Goal: Task Accomplishment & Management: Use online tool/utility

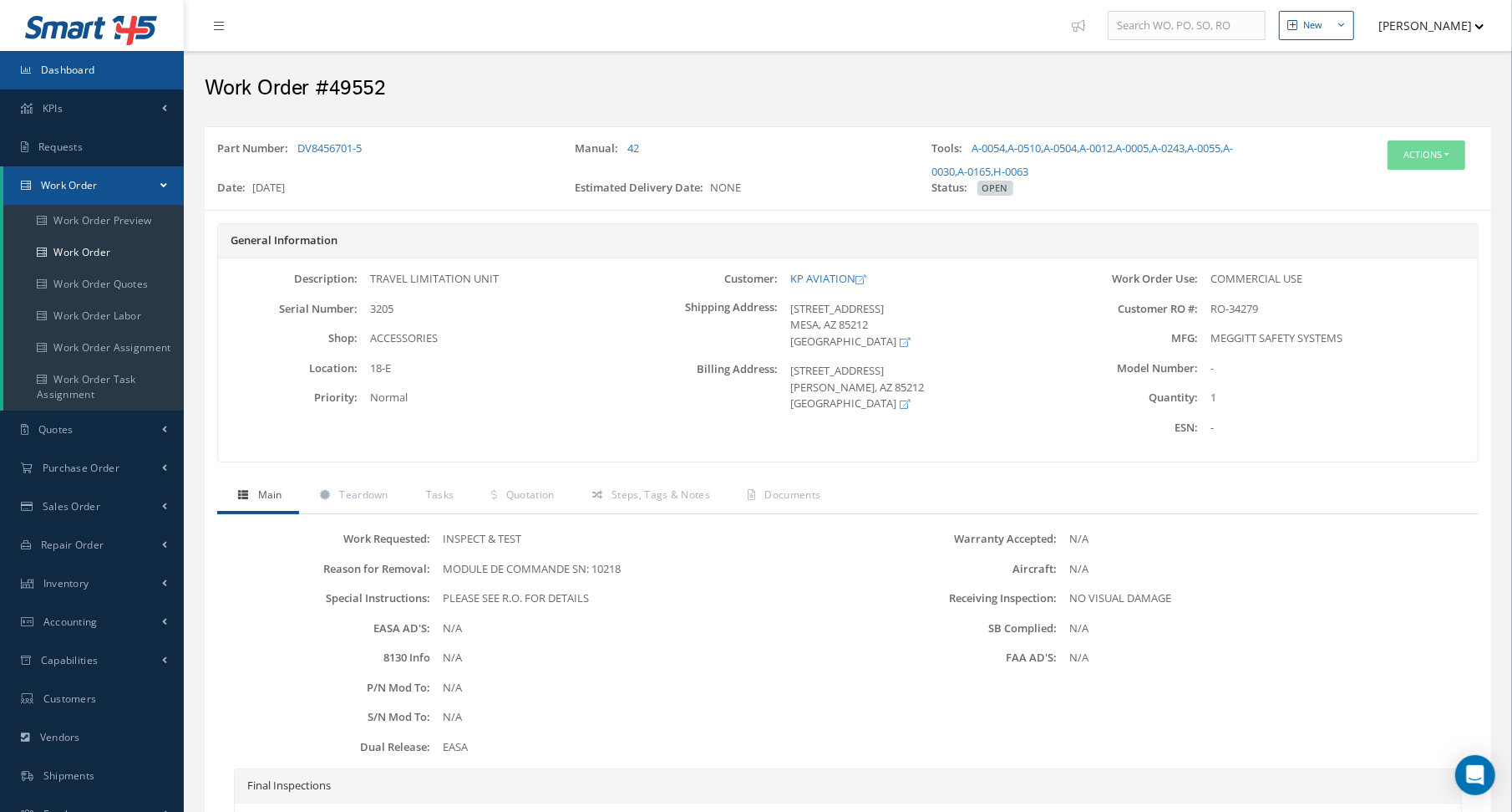
click at [73, 88] on link "Dashboard" at bounding box center [92, 71] width 184 height 39
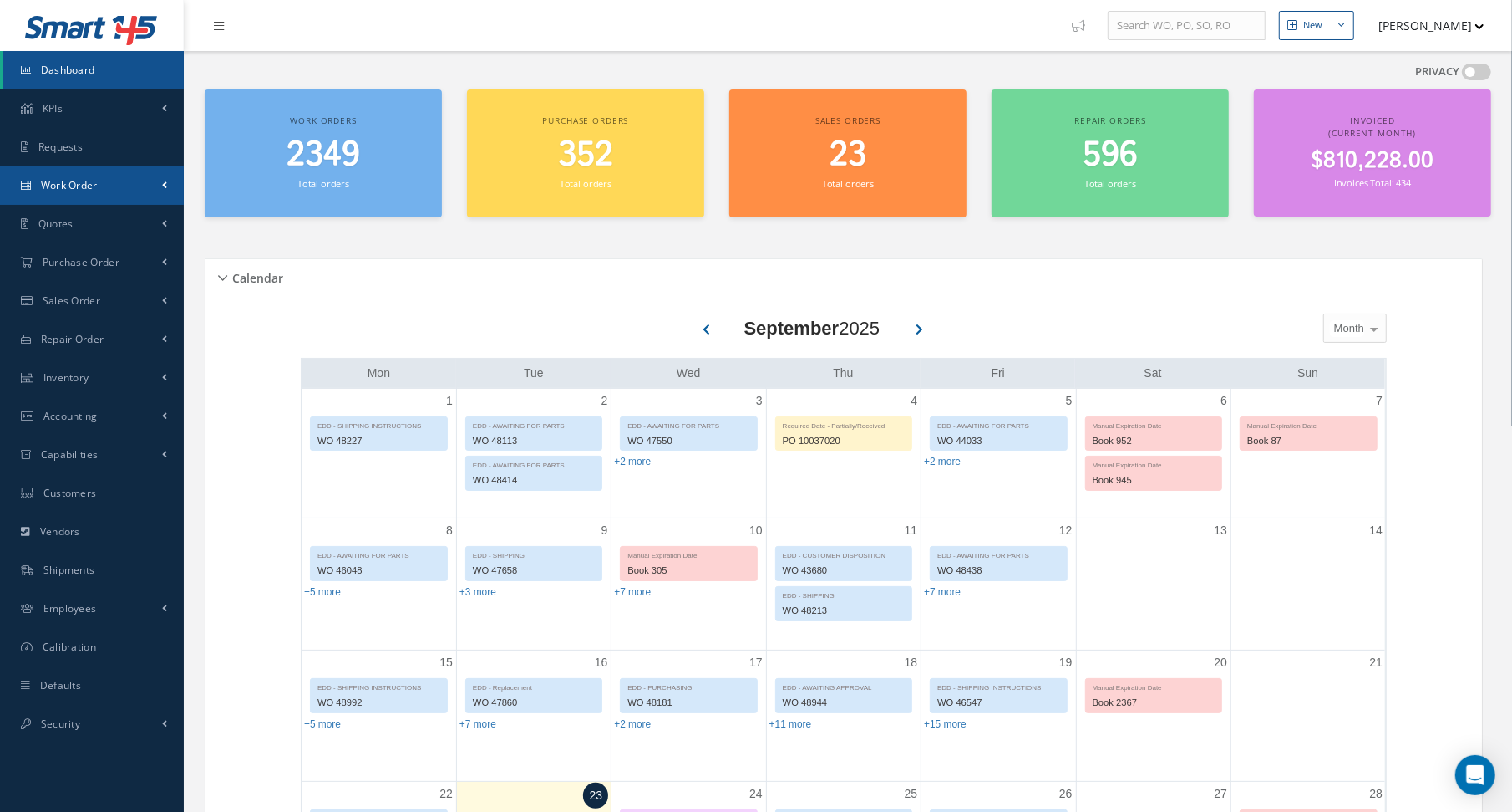
click at [64, 190] on span "Work Order" at bounding box center [70, 185] width 57 height 14
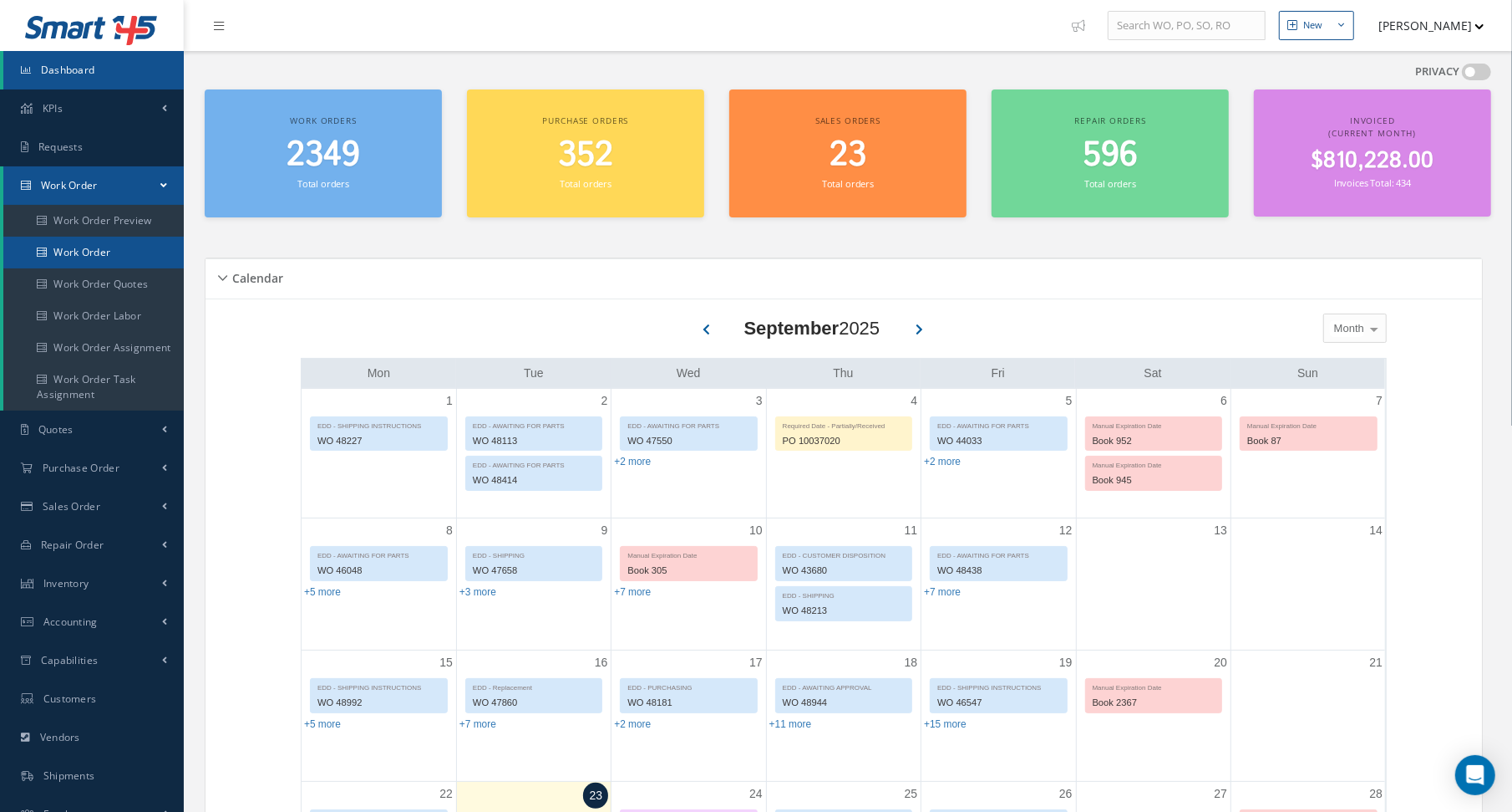
click at [67, 255] on link "Work Order" at bounding box center [94, 253] width 181 height 32
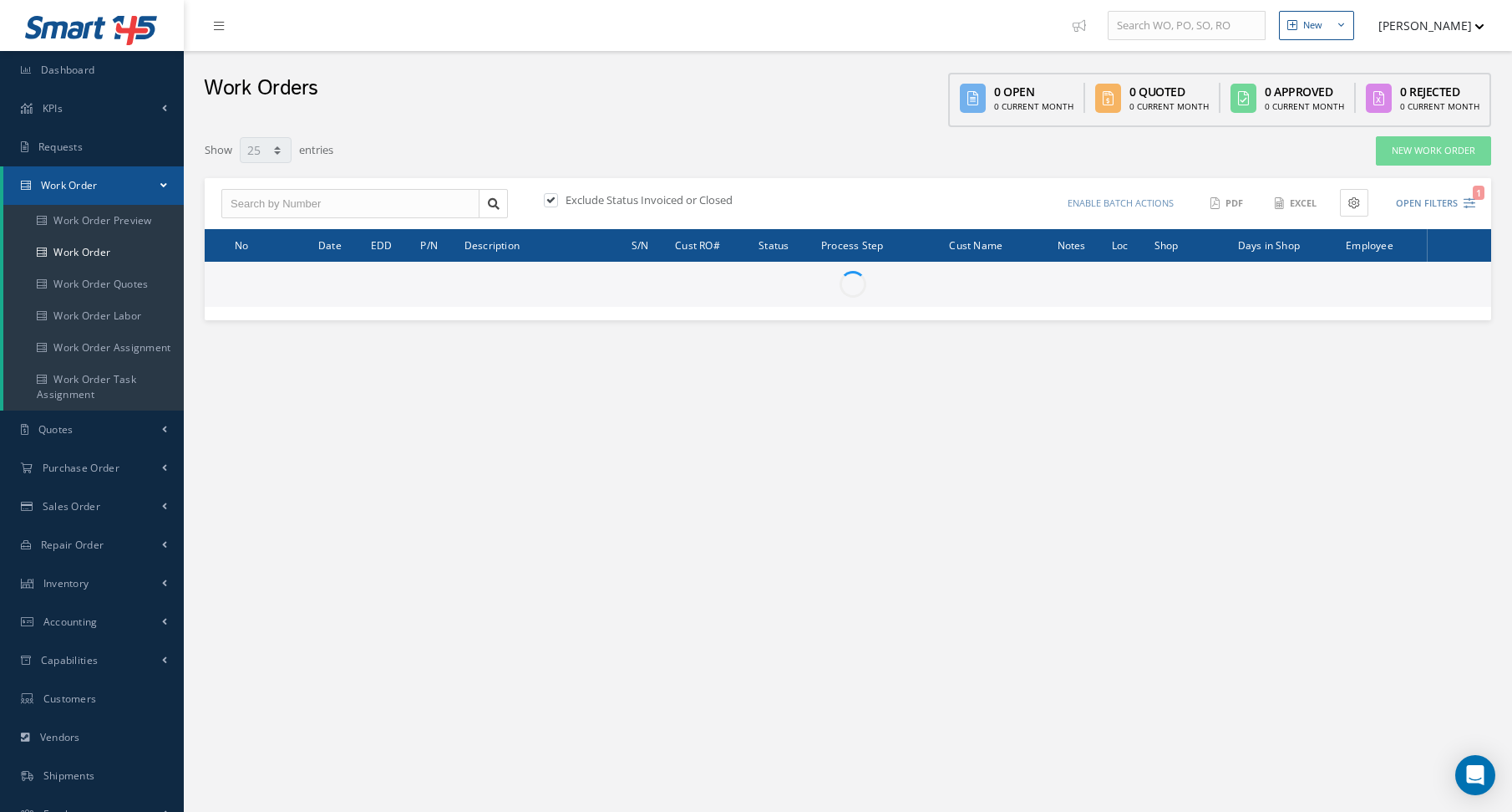
select select "25"
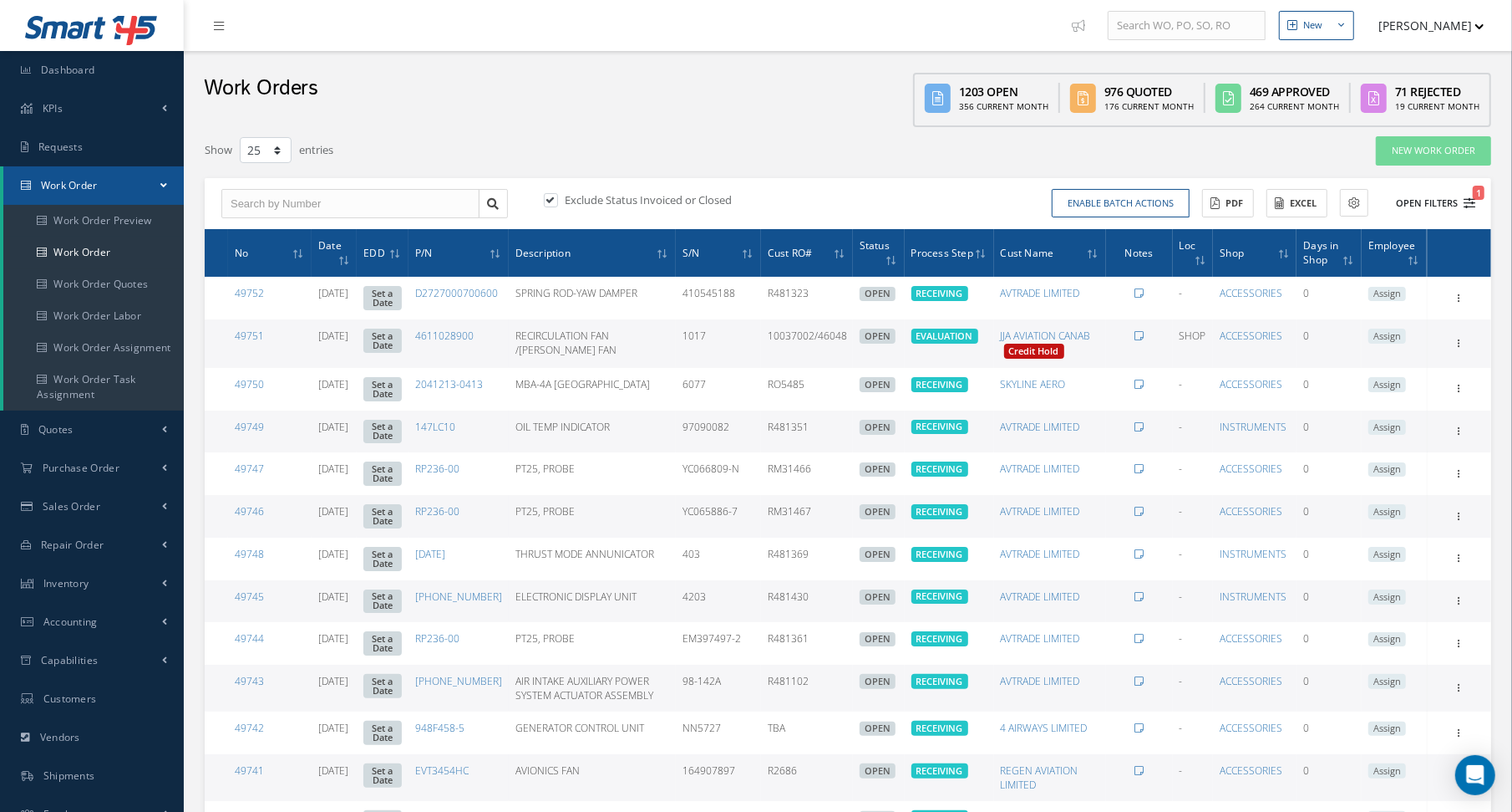
click at [1461, 195] on button "Open Filters 1" at bounding box center [1428, 204] width 95 height 28
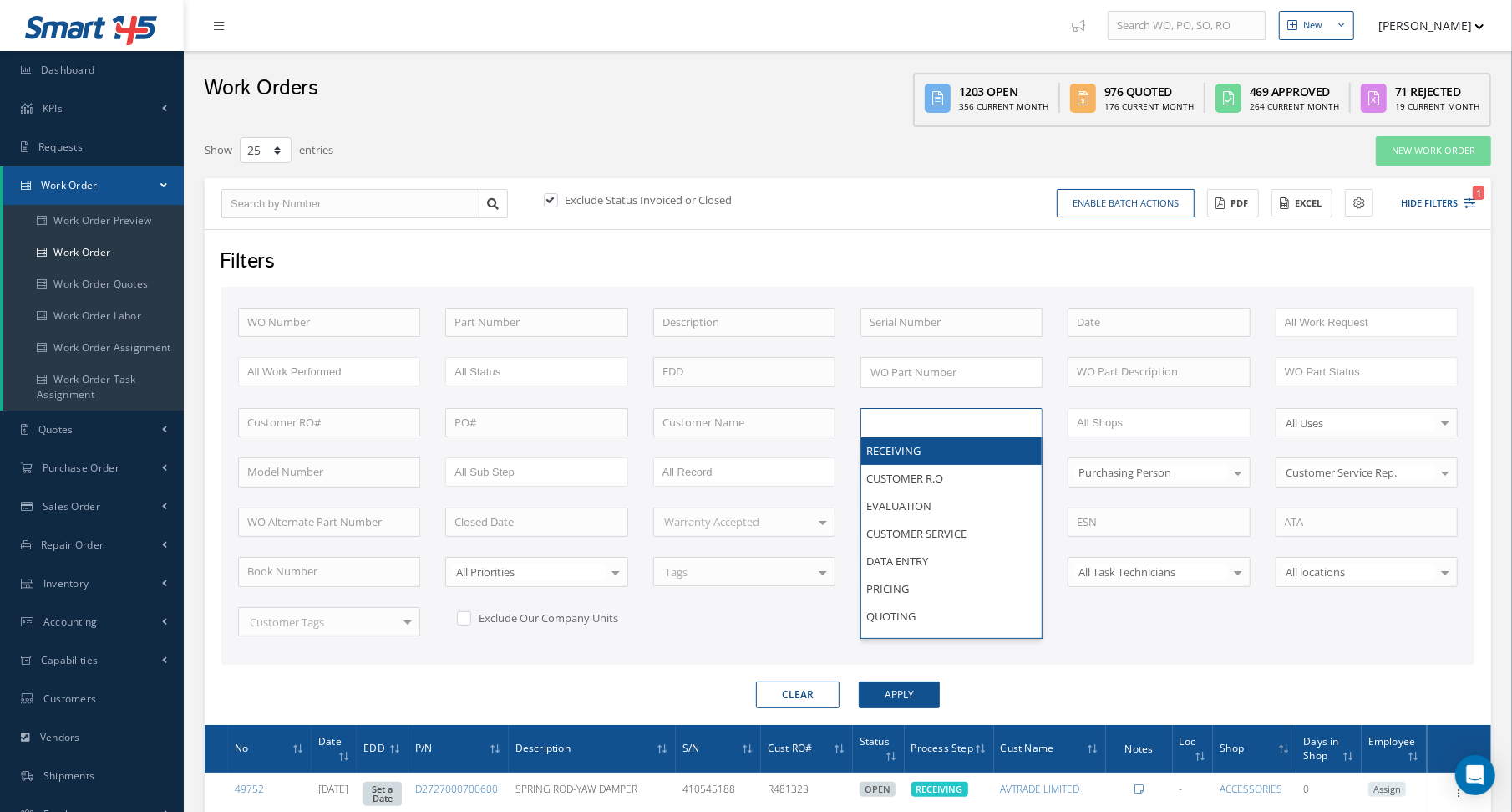
click at [907, 422] on input "text" at bounding box center [923, 423] width 106 height 21
type input "shi"
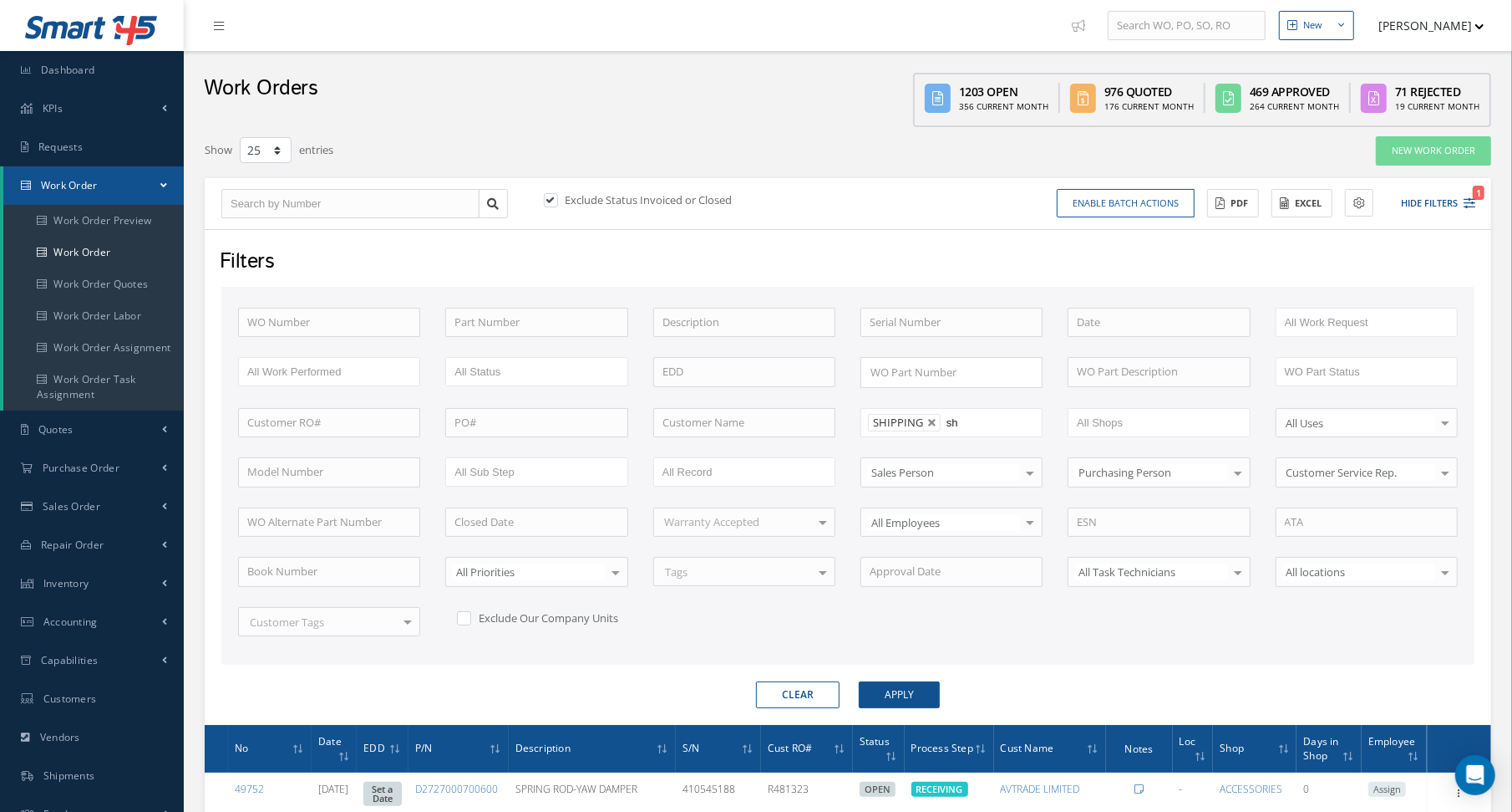
type input "shi"
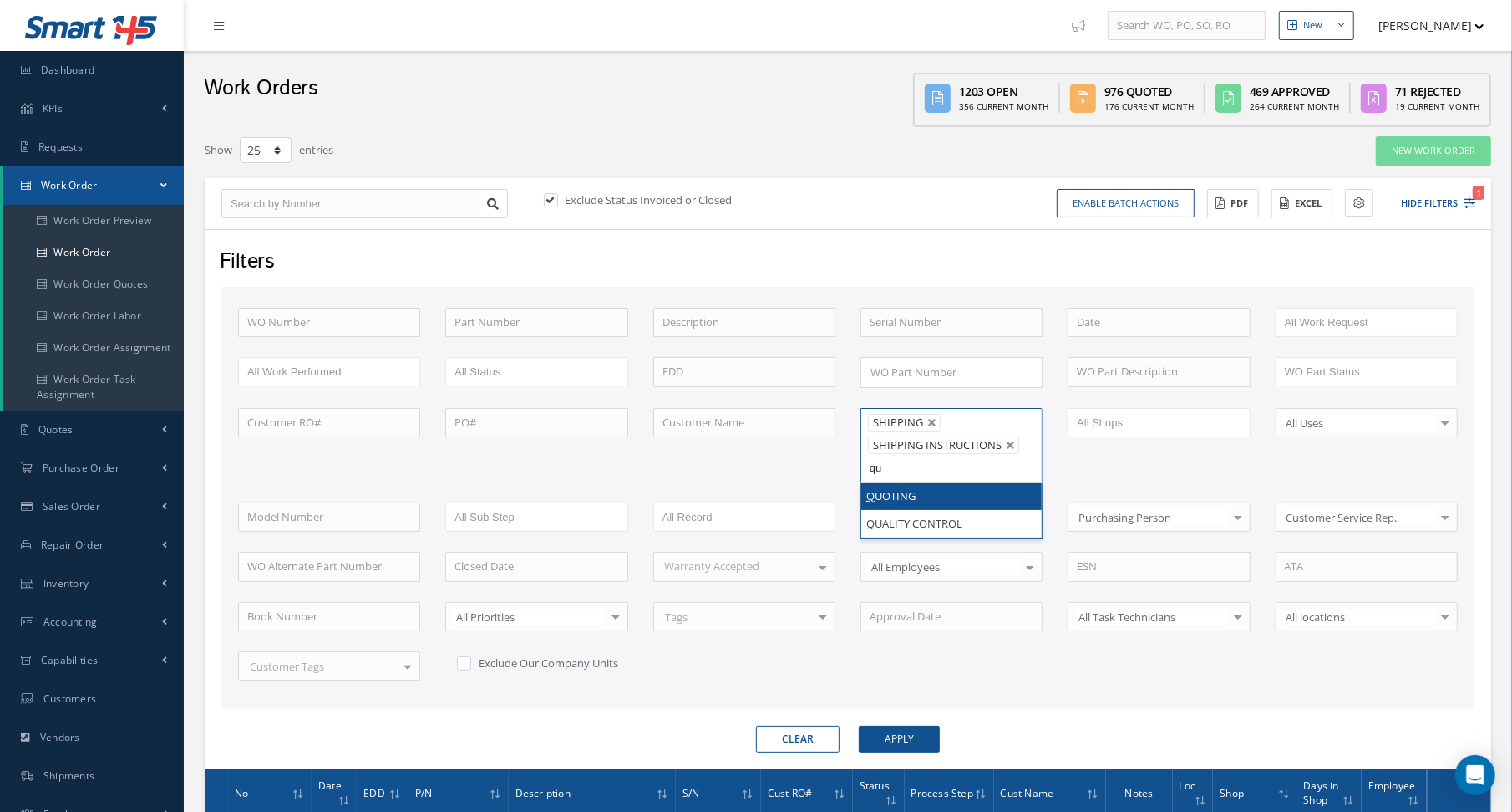
type input "qua"
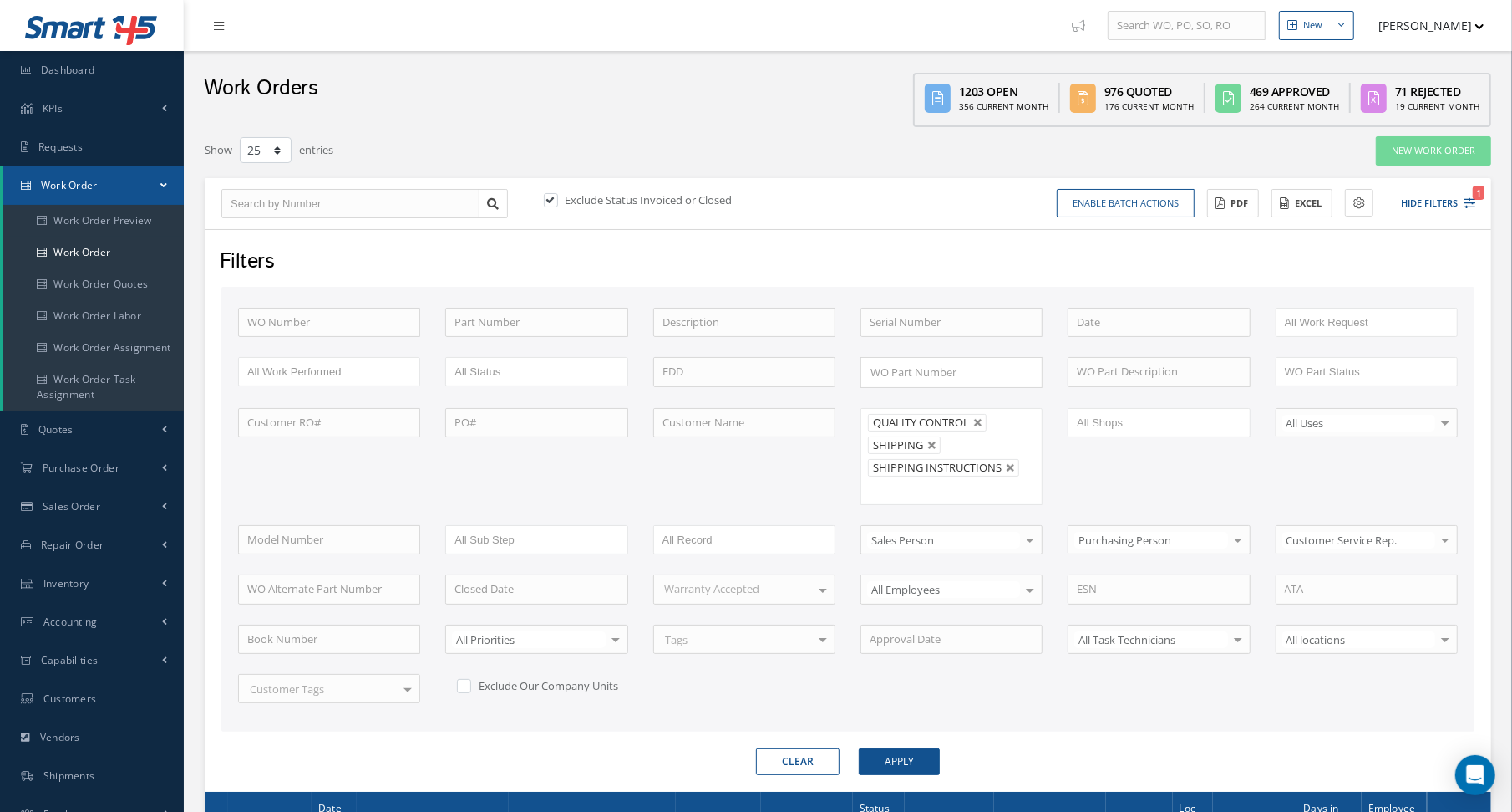
click at [908, 766] on div "Filters WO Number Part Number Description Serial Number - BENCH CHECK CALIBRATI…" at bounding box center [847, 510] width 1286 height 562
click at [909, 758] on button "Apply" at bounding box center [900, 761] width 81 height 27
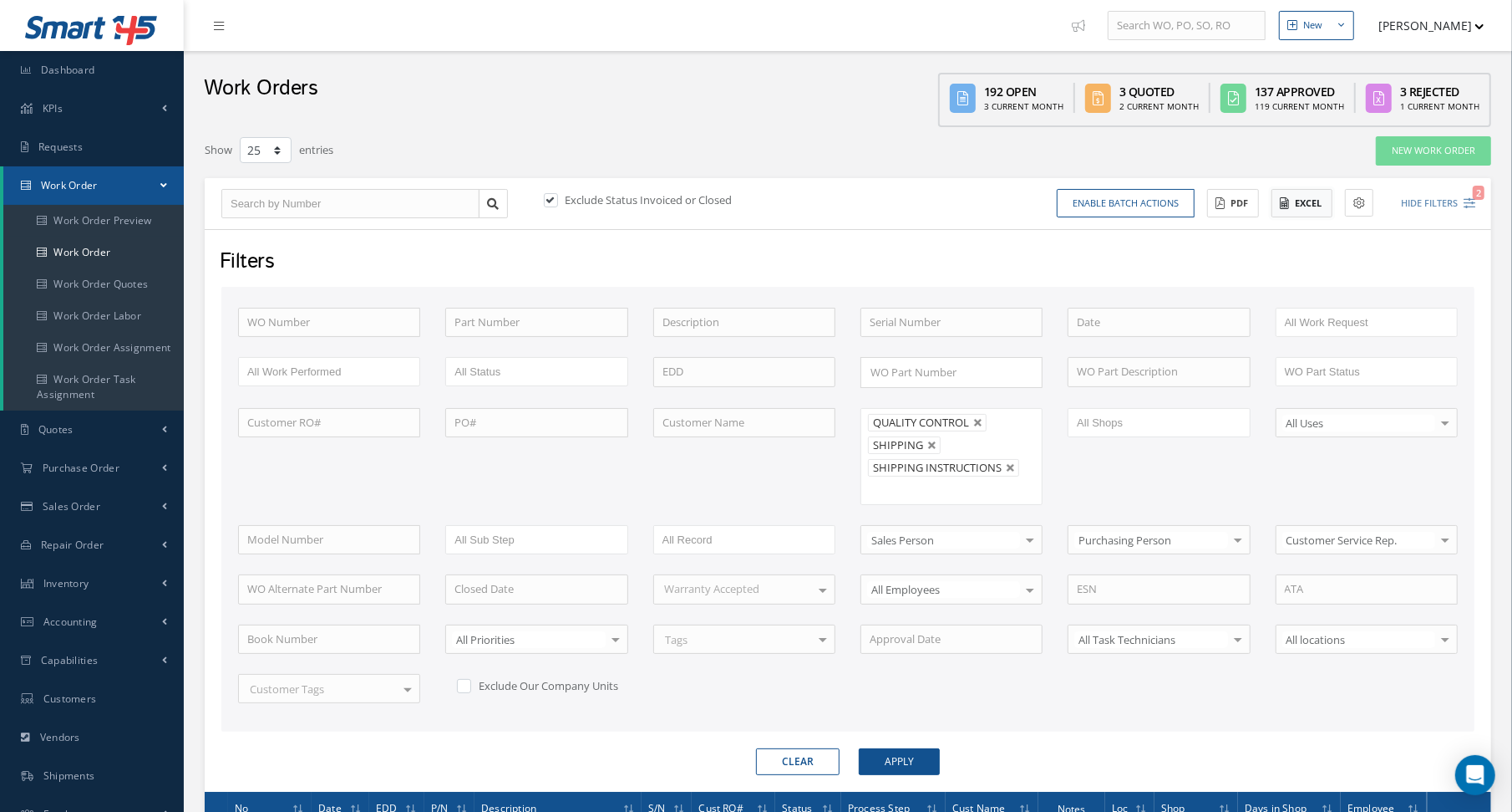
click at [1286, 207] on icon at bounding box center [1284, 203] width 9 height 12
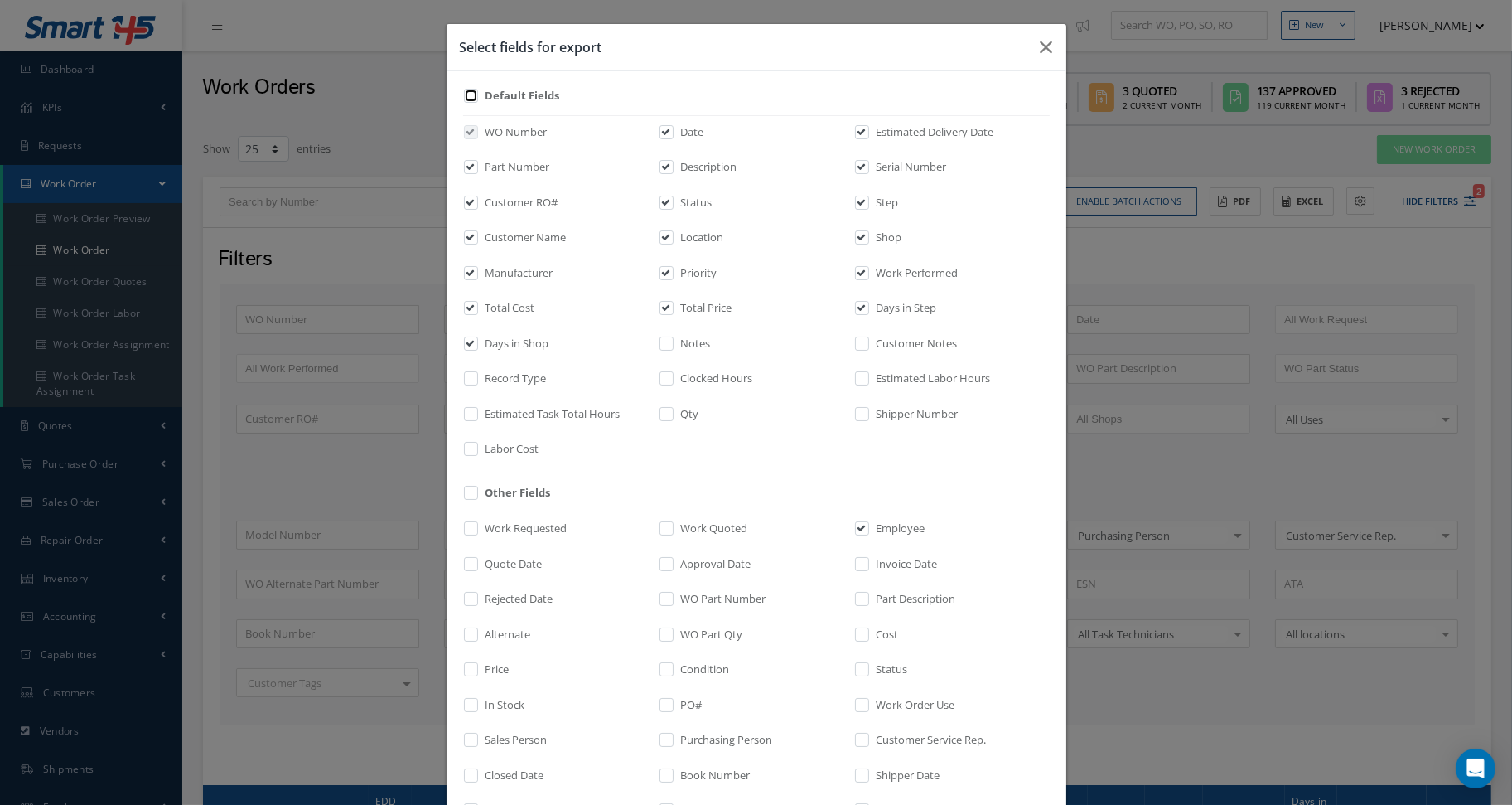
click at [466, 93] on input "checkbox" at bounding box center [472, 101] width 11 height 19
checkbox input "true"
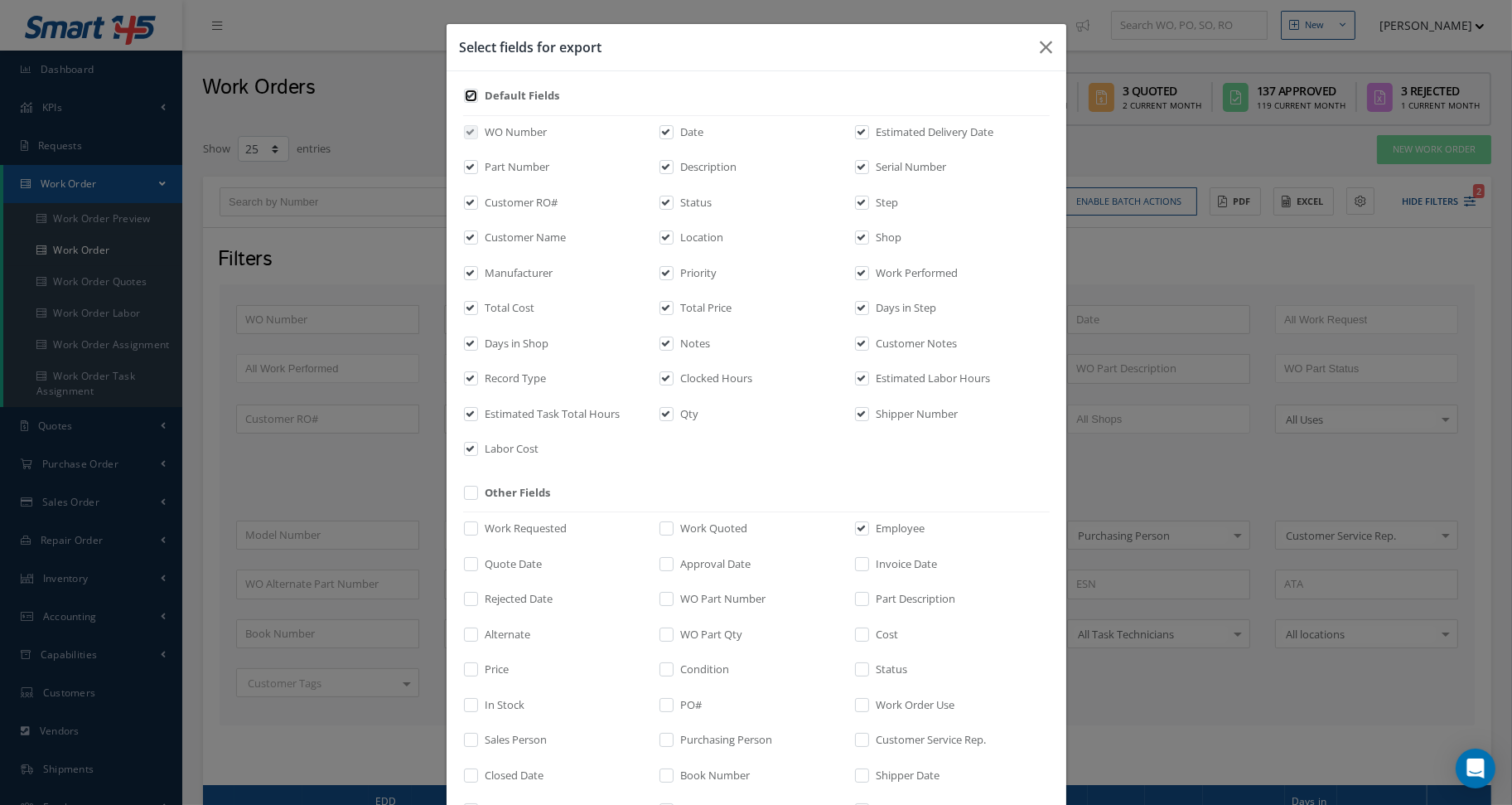
checkbox input "true"
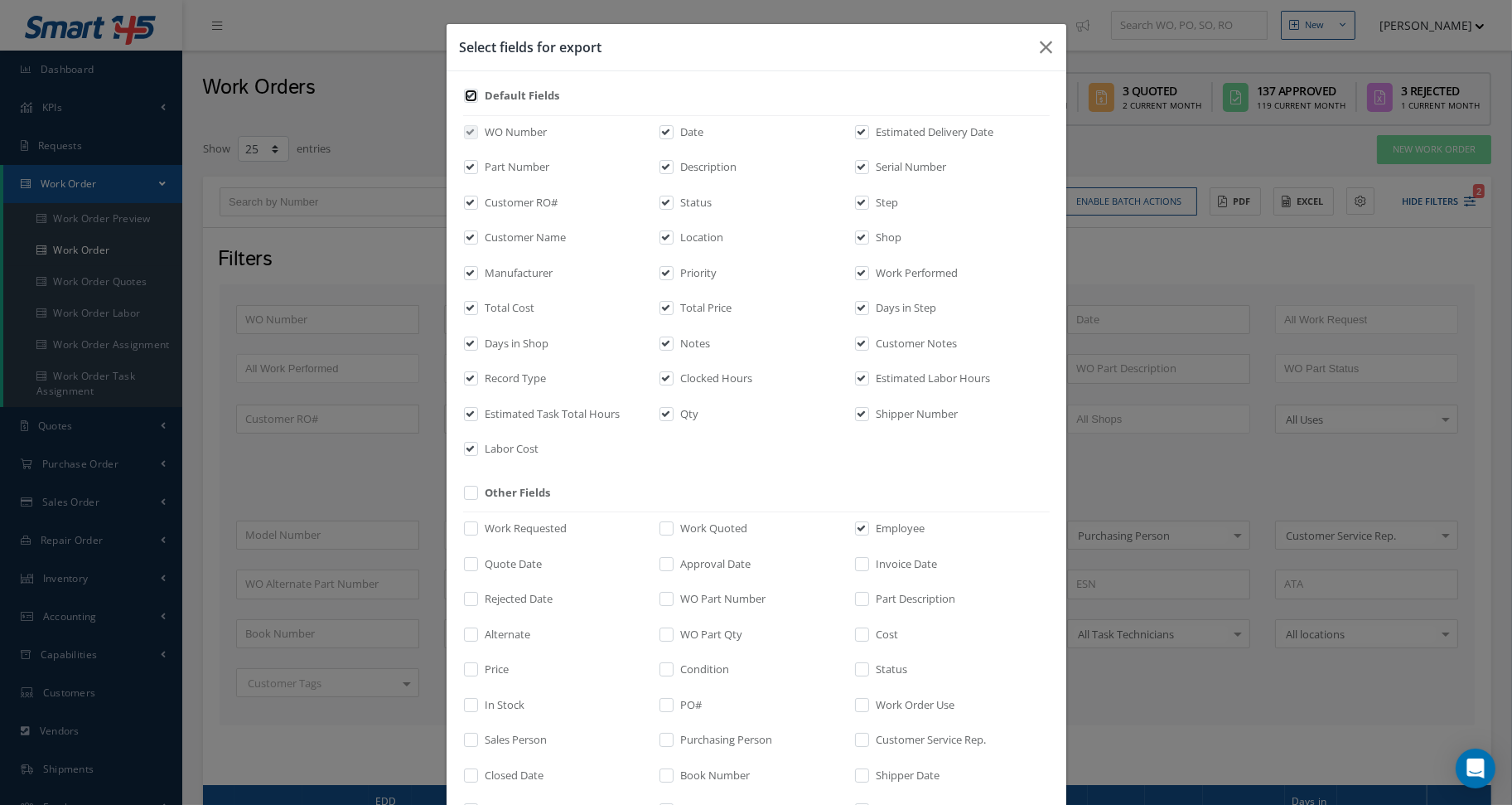
checkbox input "true"
click at [466, 93] on input "checkbox" at bounding box center [472, 101] width 11 height 19
checkbox input "false"
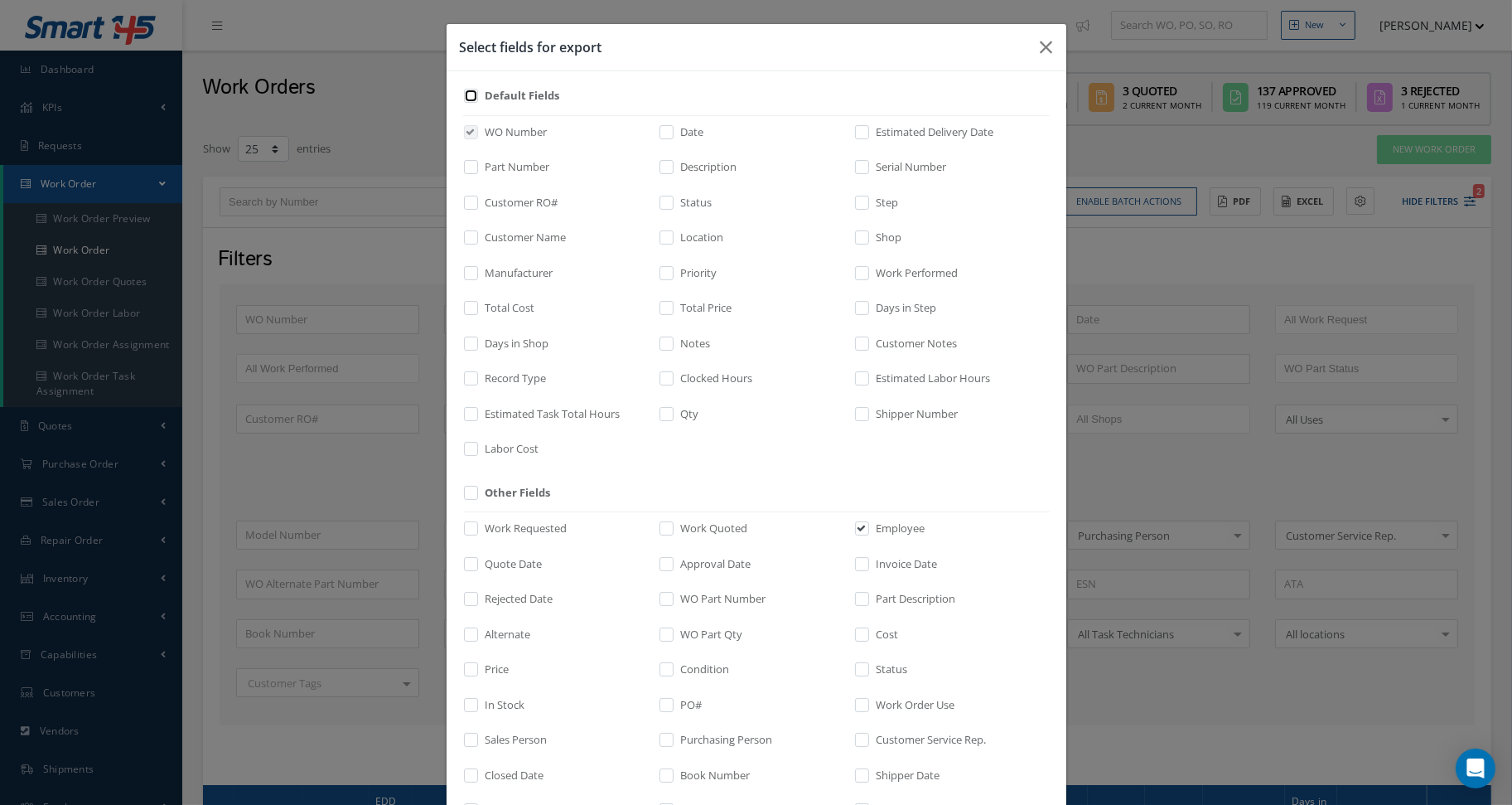
checkbox input "false"
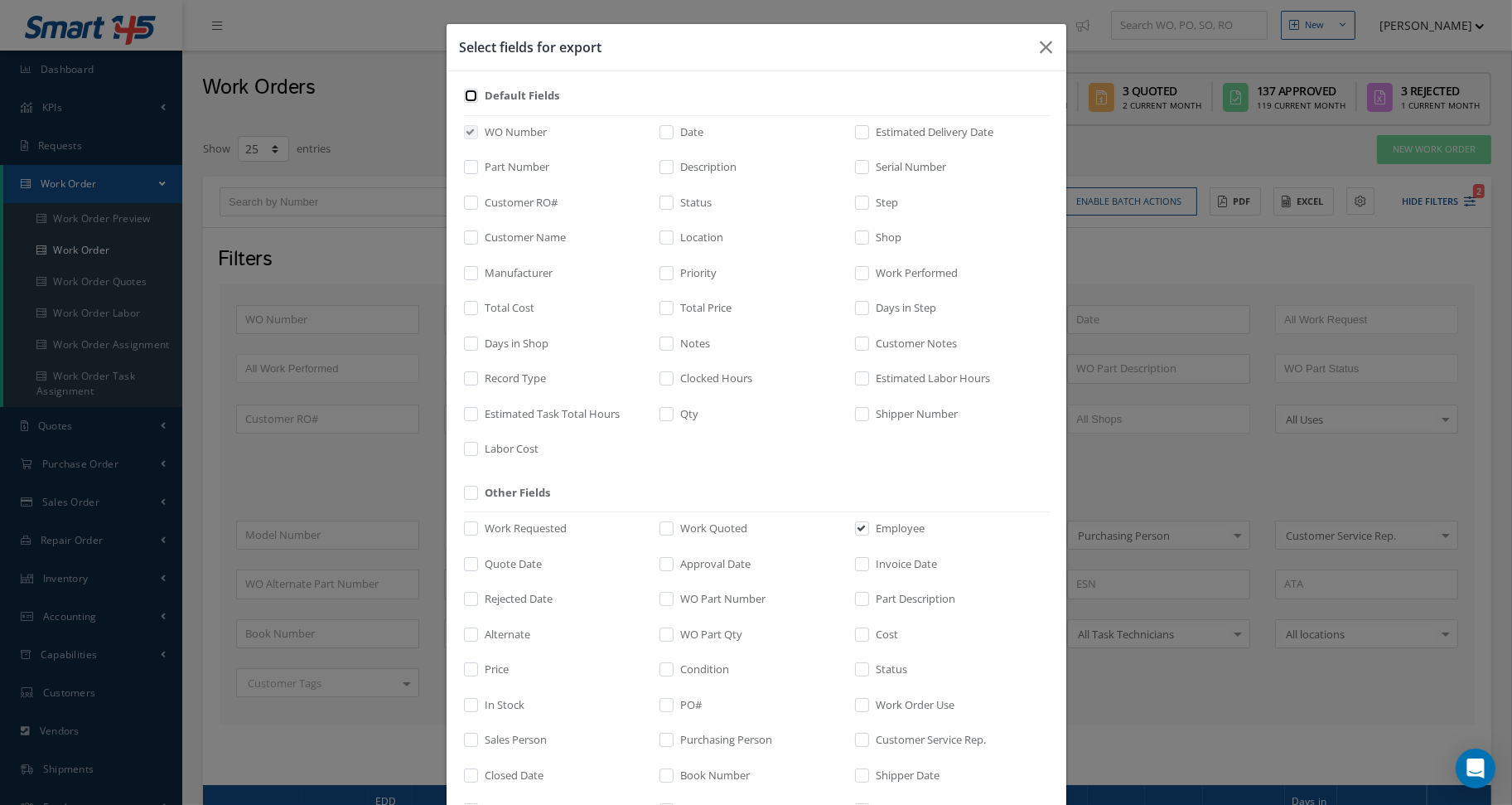
checkbox input "false"
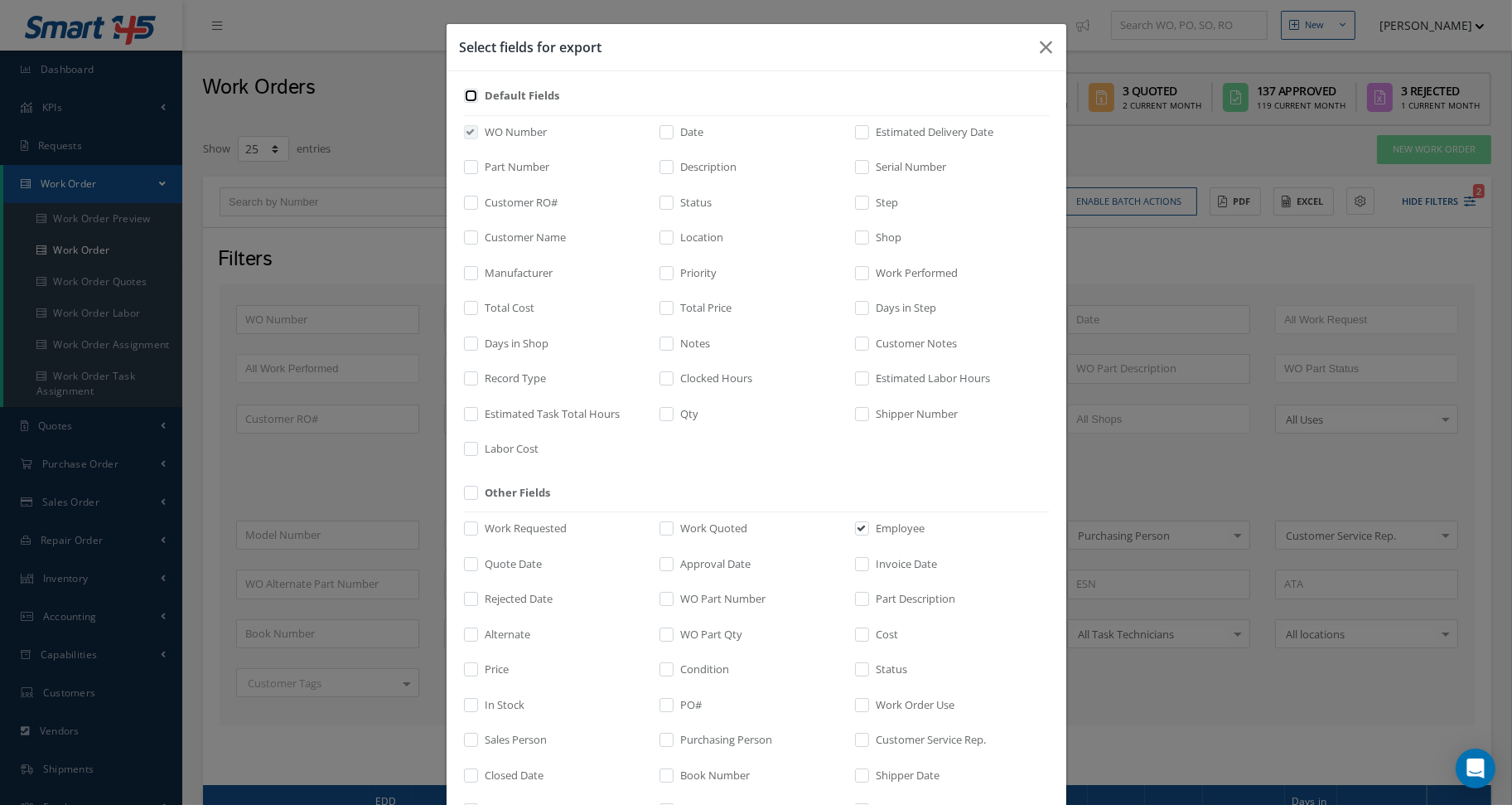
checkbox input "false"
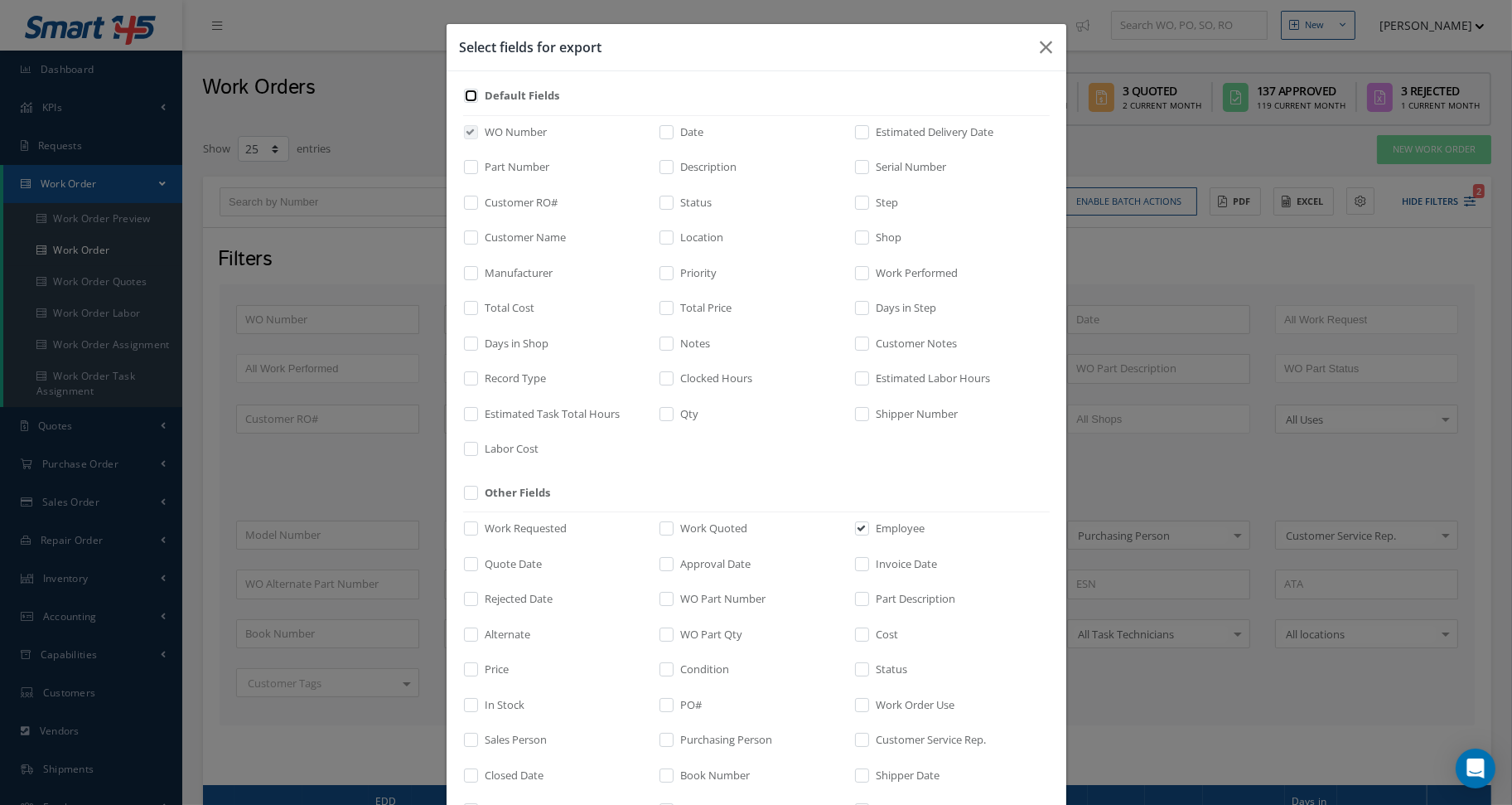
checkbox input "false"
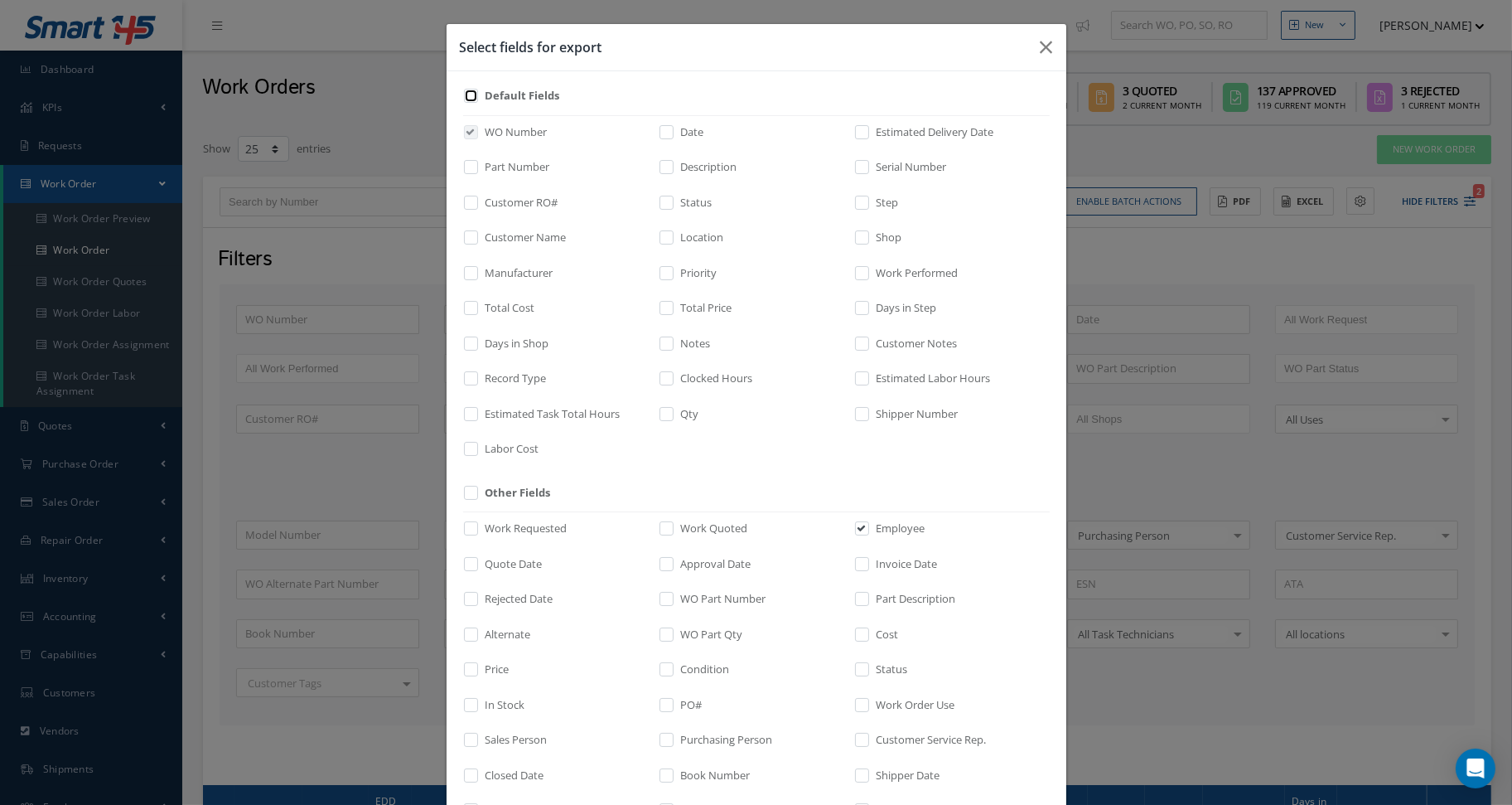
checkbox input "false"
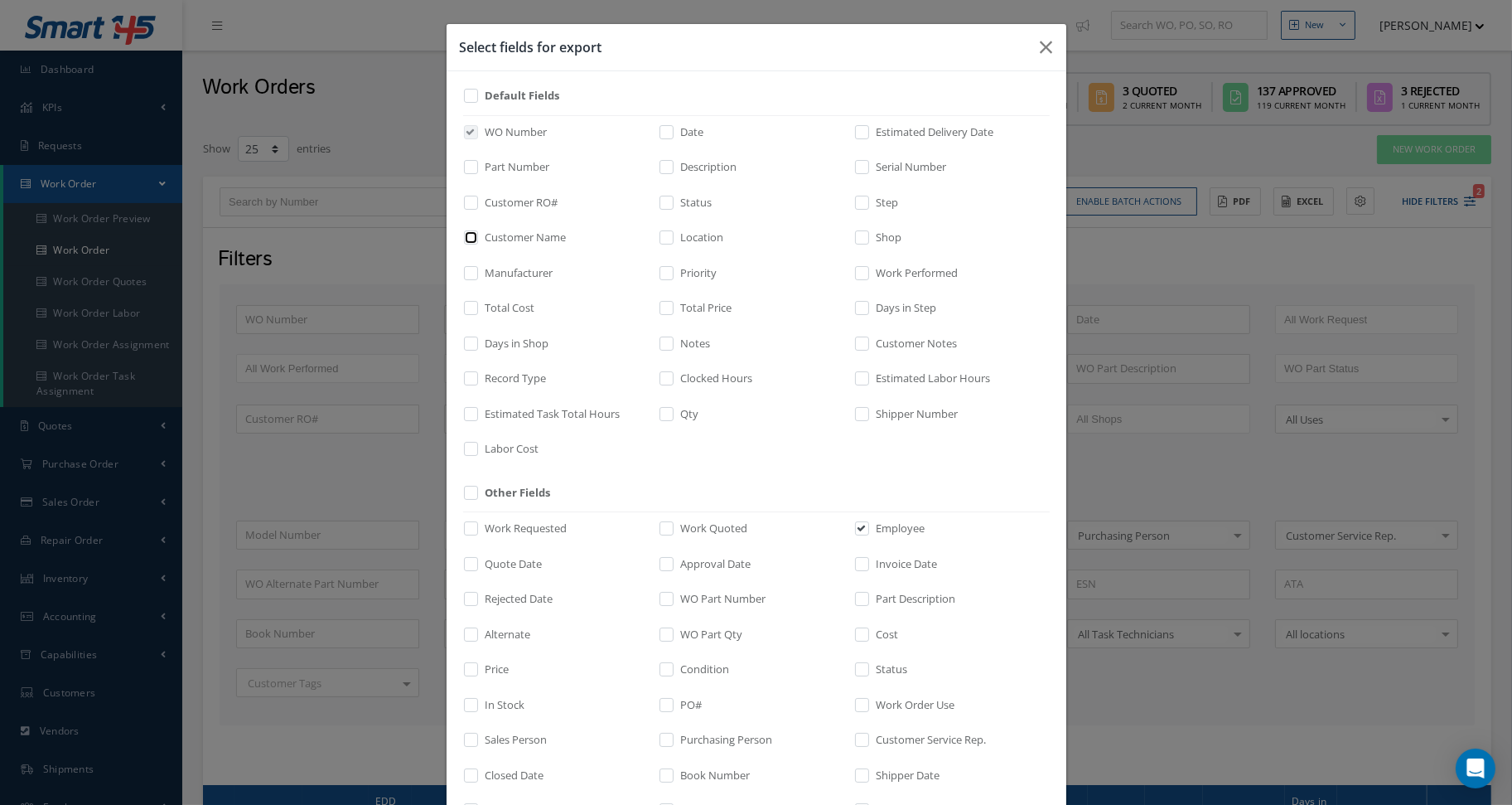
click at [466, 242] on input "checkbox" at bounding box center [472, 243] width 11 height 19
checkbox input "true"
click at [662, 306] on input "checkbox" at bounding box center [667, 313] width 11 height 19
checkbox input "true"
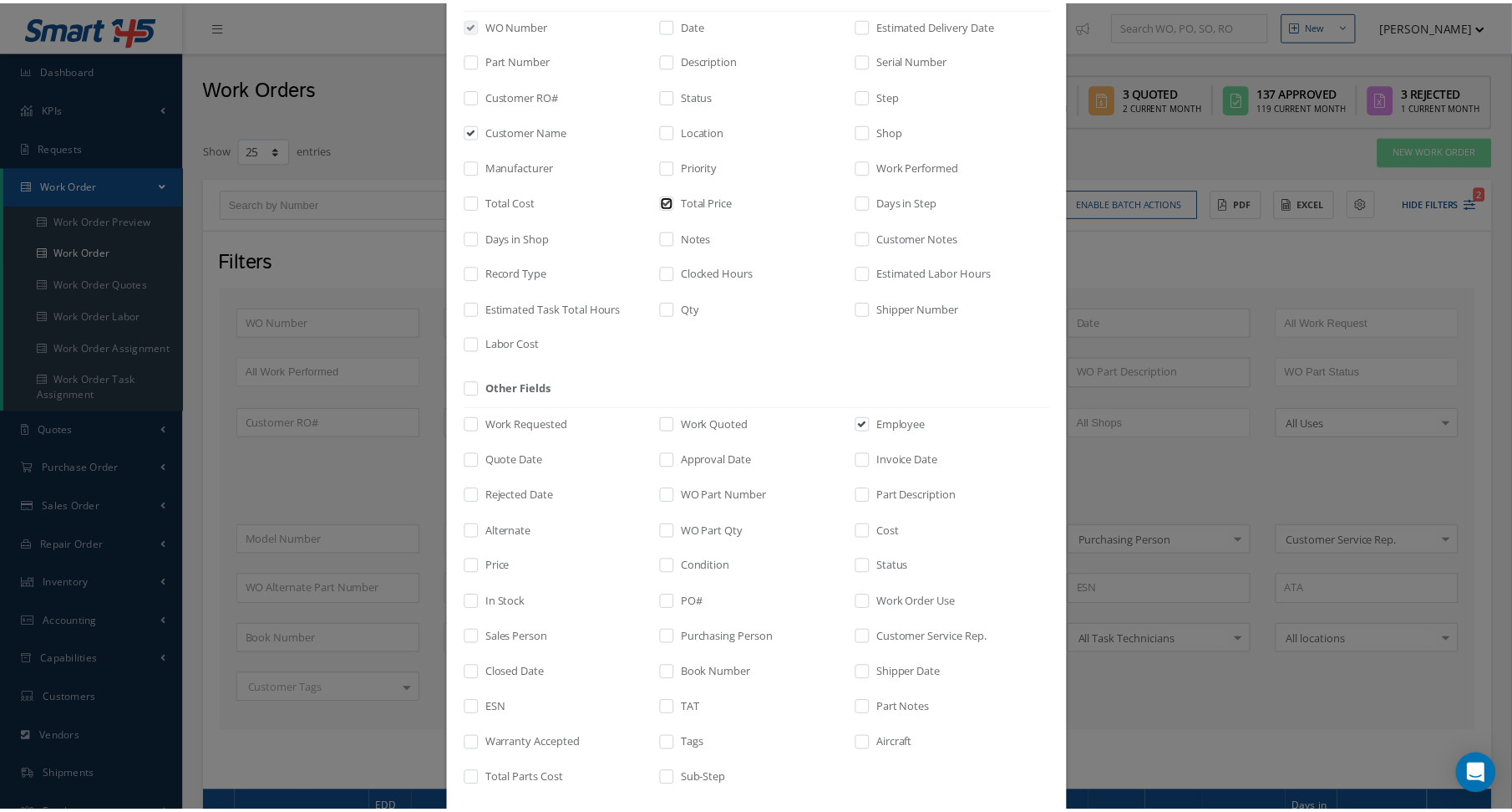
scroll to position [190, 0]
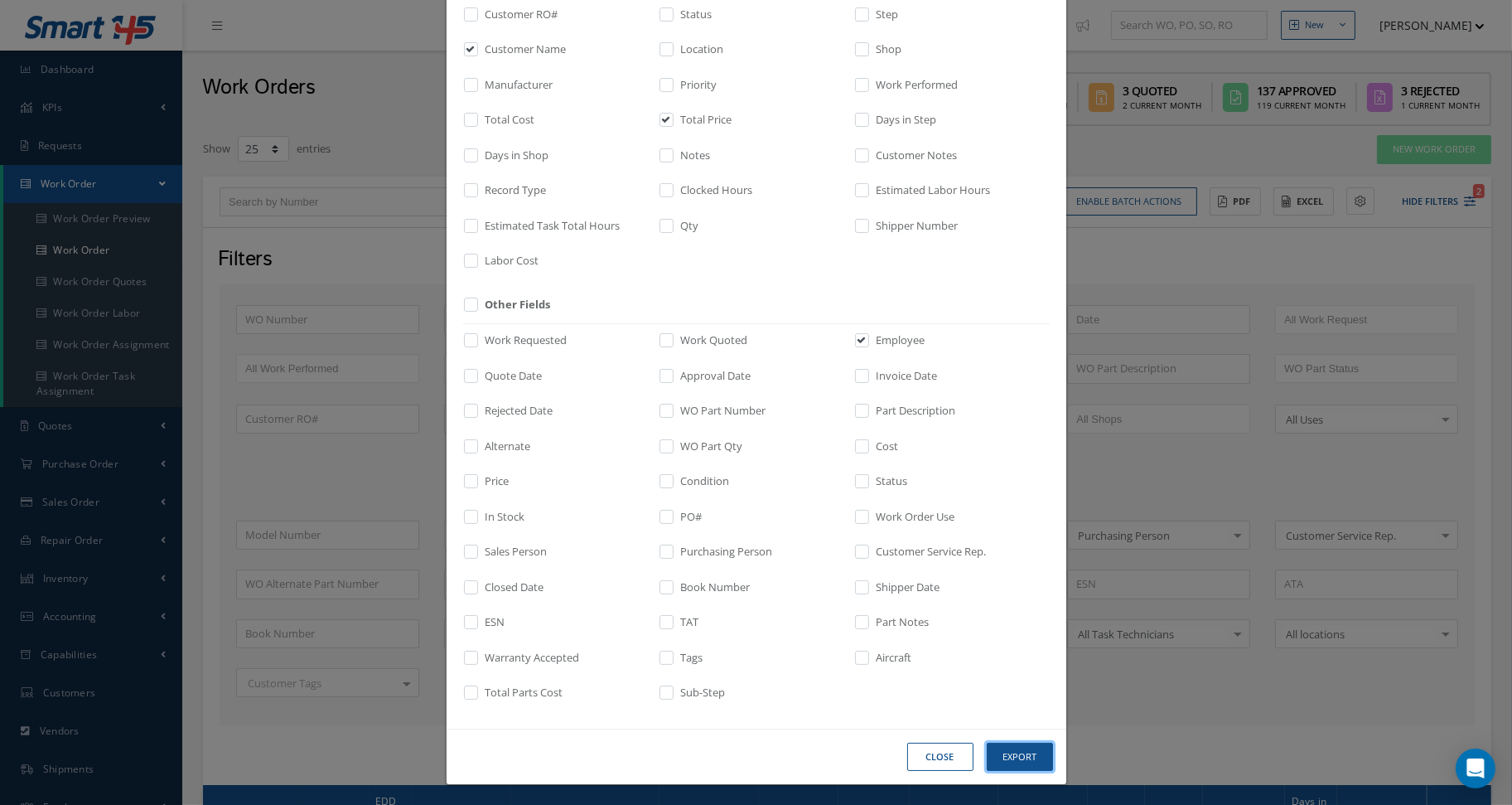
click at [1011, 753] on button "Export" at bounding box center [1020, 757] width 66 height 29
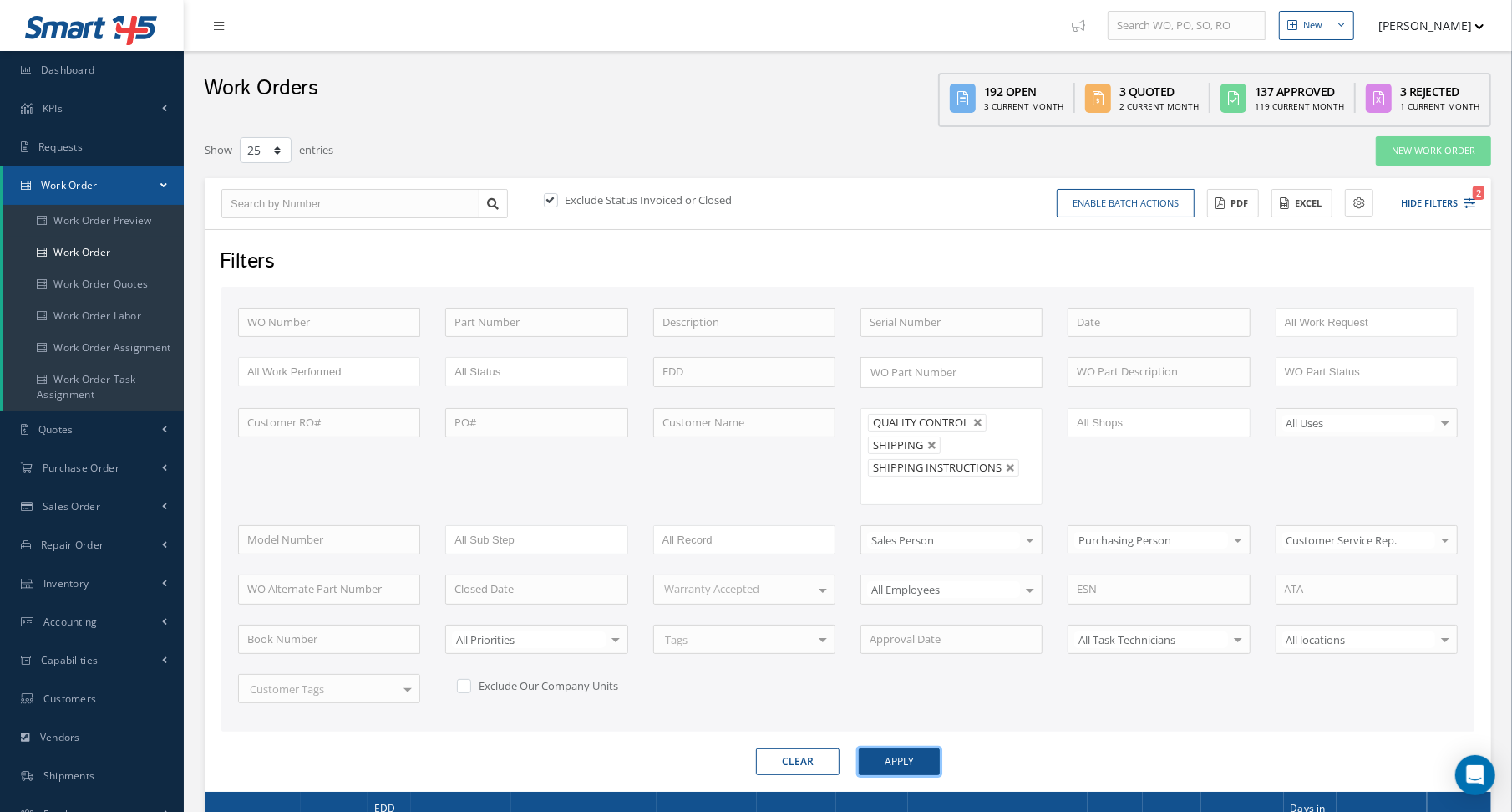
click at [877, 759] on button "Apply" at bounding box center [900, 761] width 81 height 27
click at [53, 629] on link "Accounting" at bounding box center [92, 622] width 184 height 39
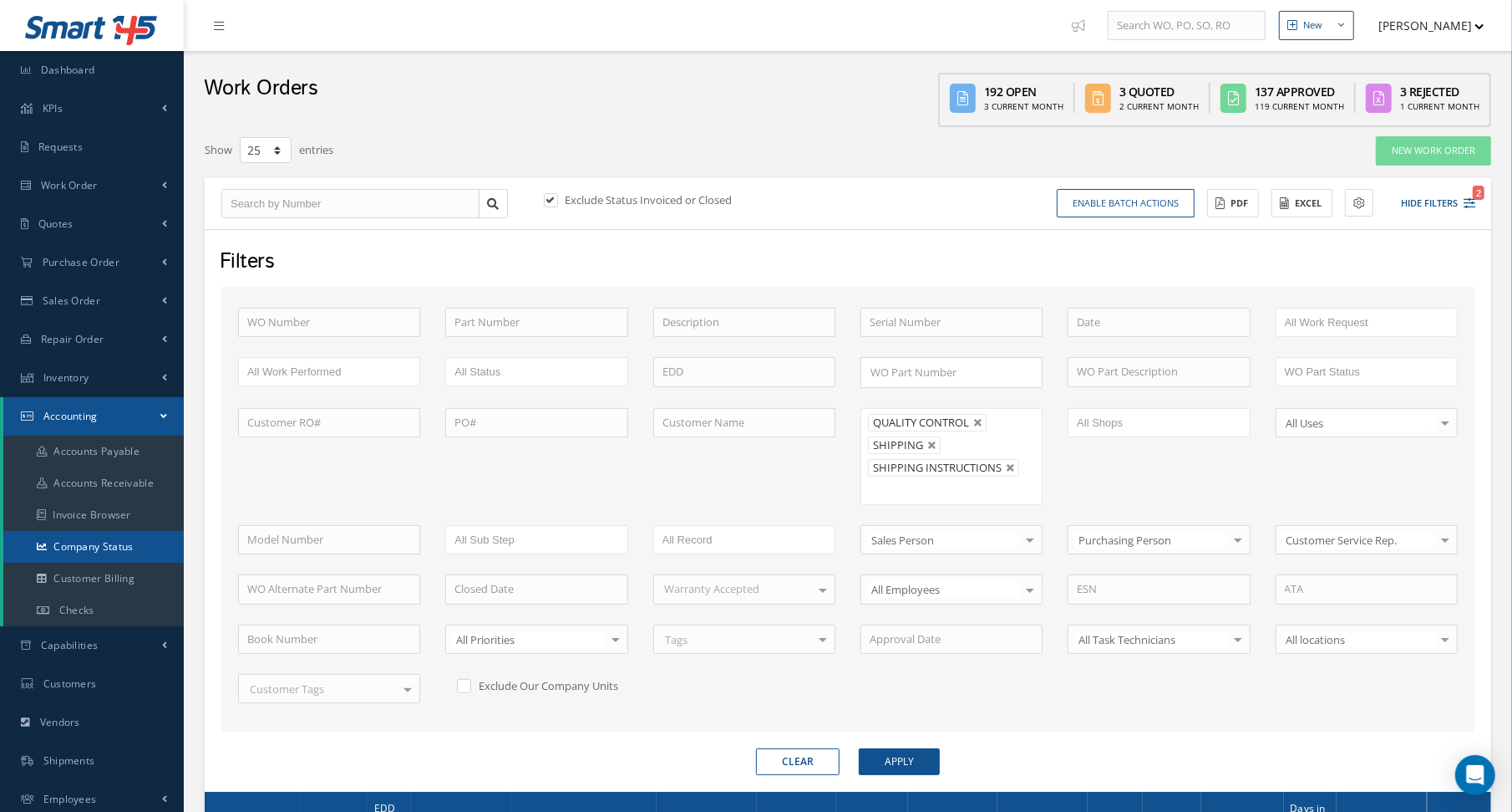
click at [119, 553] on link "Company Status" at bounding box center [94, 547] width 181 height 32
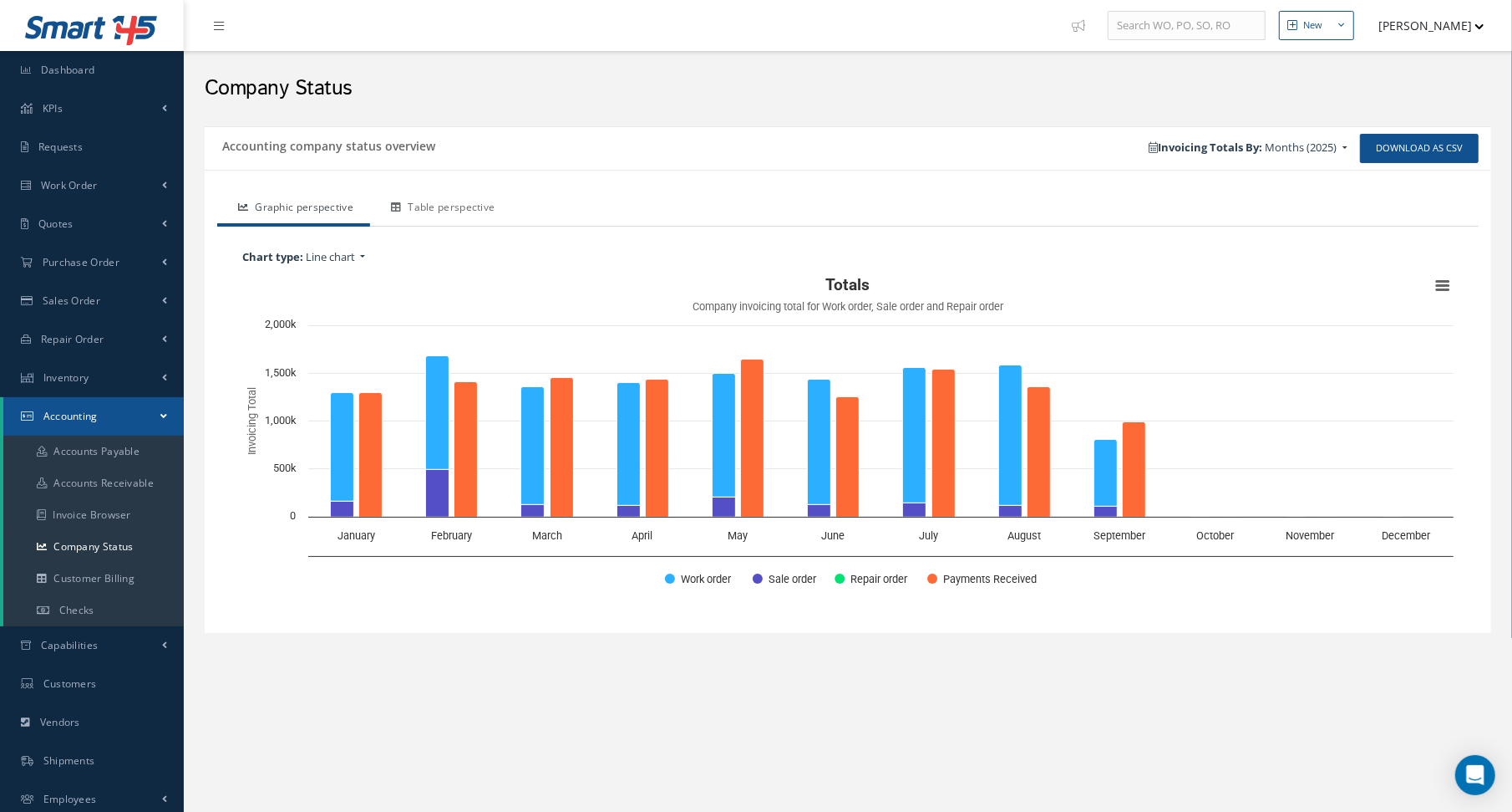
click at [440, 208] on link "Table perspective" at bounding box center [441, 209] width 141 height 35
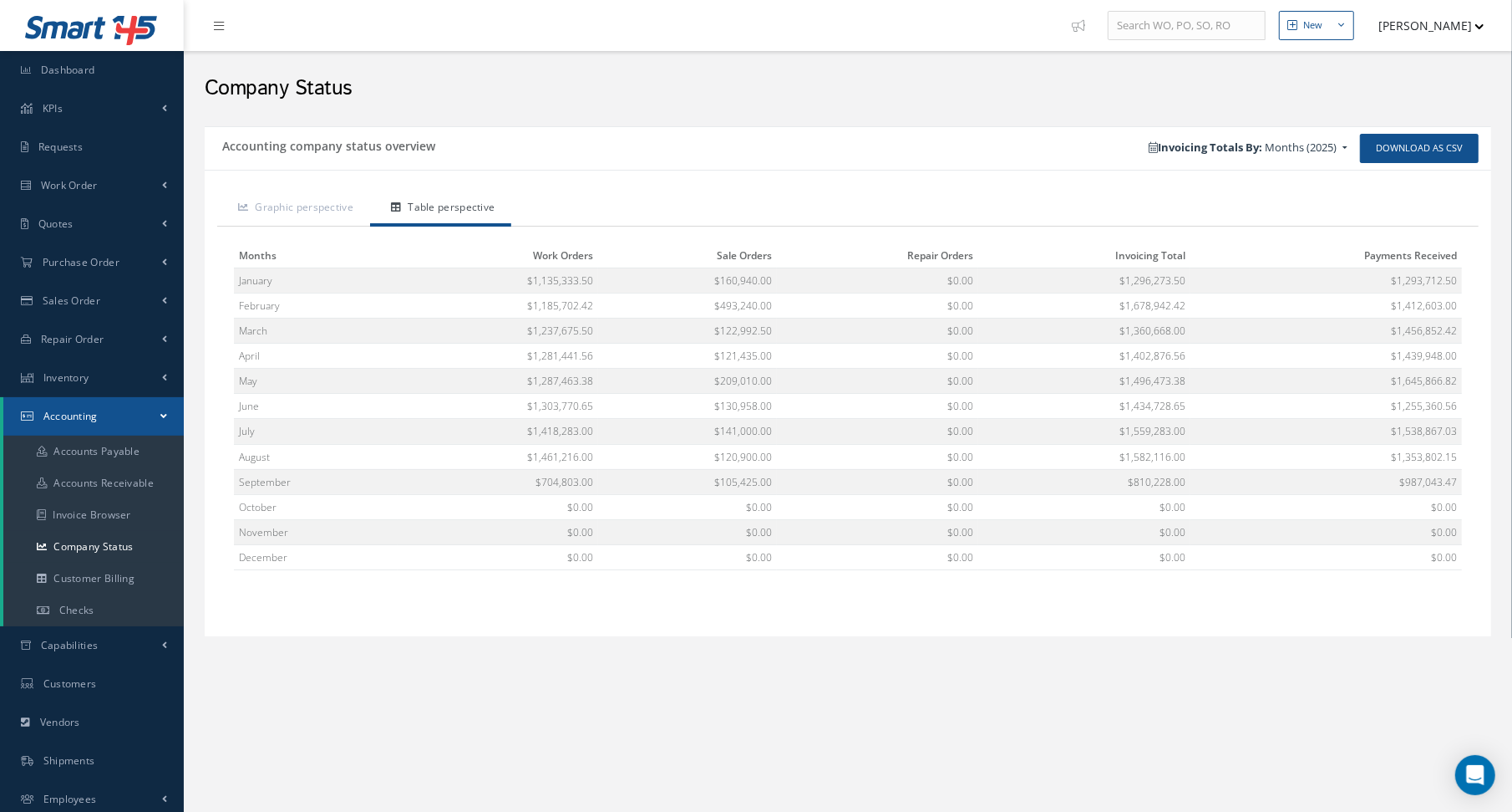
click at [969, 144] on div "Download as CSV Invoicing Totals By: Months (2025) Months (2025) All Years Year…" at bounding box center [1170, 149] width 644 height 29
